Goal: Navigation & Orientation: Go to known website

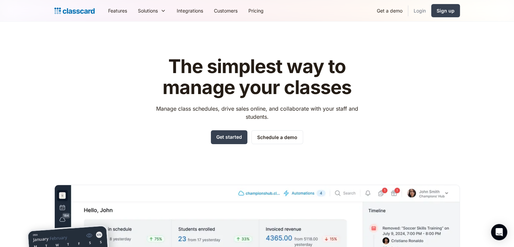
click at [421, 10] on link "Login" at bounding box center [419, 10] width 23 height 15
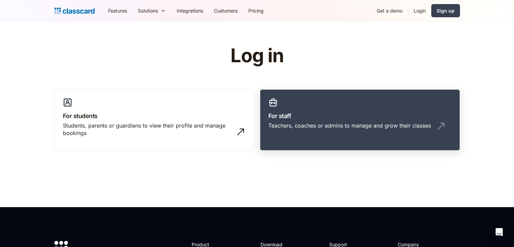
click at [325, 143] on link "For staff Teachers, coaches or admins to manage and grow their classes" at bounding box center [360, 119] width 200 height 61
